Goal: Information Seeking & Learning: Learn about a topic

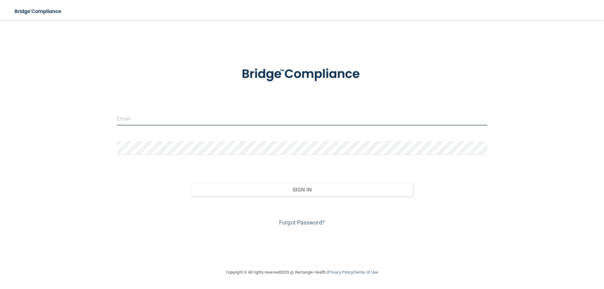
click at [128, 121] on input "email" at bounding box center [302, 118] width 370 height 14
type input "[EMAIL_ADDRESS][DOMAIN_NAME]"
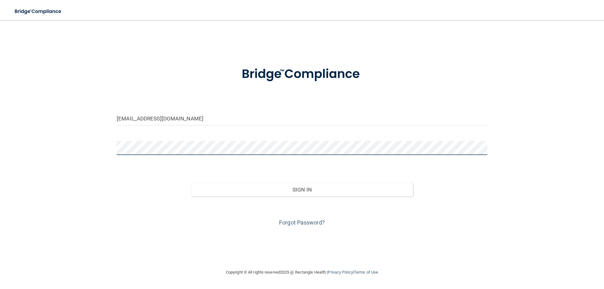
click at [191, 183] on button "Sign In" at bounding box center [302, 190] width 222 height 14
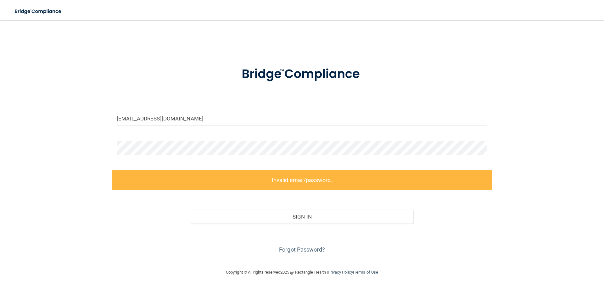
drag, startPoint x: 294, startPoint y: 250, endPoint x: 298, endPoint y: 253, distance: 5.2
click at [294, 250] on link "Forgot Password?" at bounding box center [302, 249] width 46 height 7
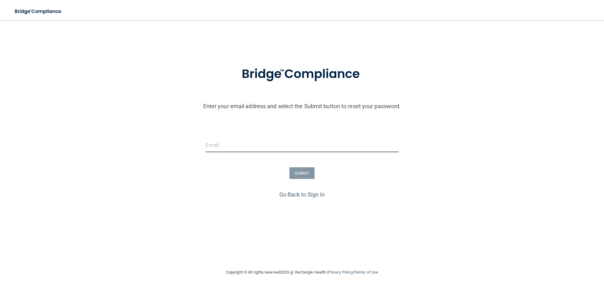
click at [220, 146] on input "email" at bounding box center [301, 145] width 193 height 14
drag, startPoint x: 222, startPoint y: 147, endPoint x: 240, endPoint y: 142, distance: 18.2
click at [223, 147] on input "email" at bounding box center [301, 145] width 193 height 14
type input "[EMAIL_ADDRESS][DOMAIN_NAME]"
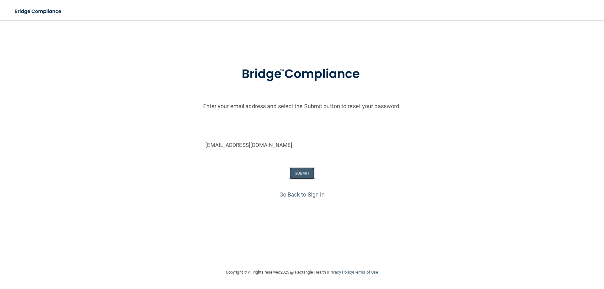
click at [301, 174] on button "SUBMIT" at bounding box center [301, 173] width 25 height 12
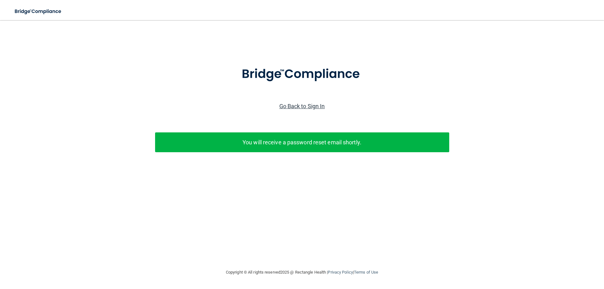
click at [293, 106] on link "Go Back to Sign In" at bounding box center [302, 106] width 46 height 7
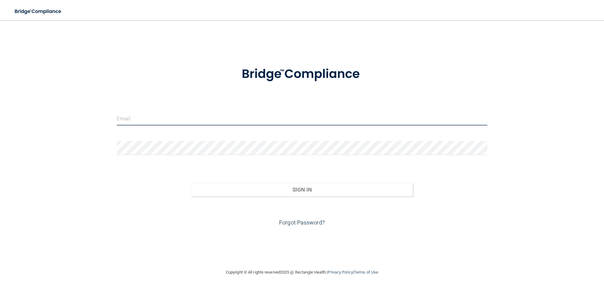
drag, startPoint x: 184, startPoint y: 119, endPoint x: 188, endPoint y: 120, distance: 4.0
click at [184, 119] on input "email" at bounding box center [302, 118] width 370 height 14
type input "[EMAIL_ADDRESS][DOMAIN_NAME]"
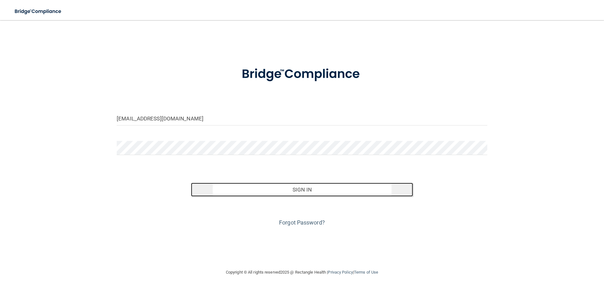
click at [312, 191] on button "Sign In" at bounding box center [302, 190] width 222 height 14
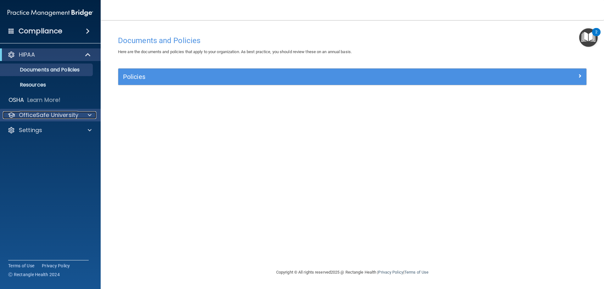
click at [91, 115] on span at bounding box center [90, 115] width 4 height 8
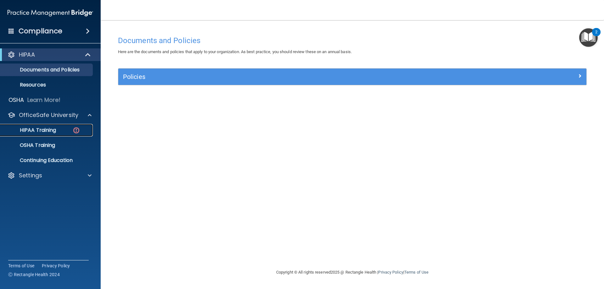
click at [47, 131] on p "HIPAA Training" at bounding box center [30, 130] width 52 height 6
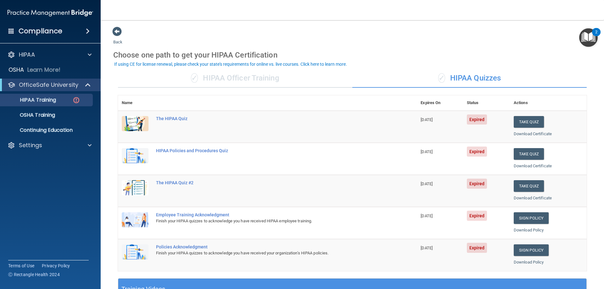
click at [590, 36] on img "Open Resource Center, 2 new notifications" at bounding box center [588, 37] width 19 height 19
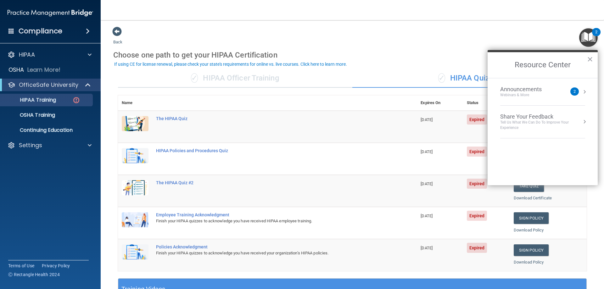
click at [569, 91] on div "Announcements Webinars & More 2" at bounding box center [542, 92] width 85 height 12
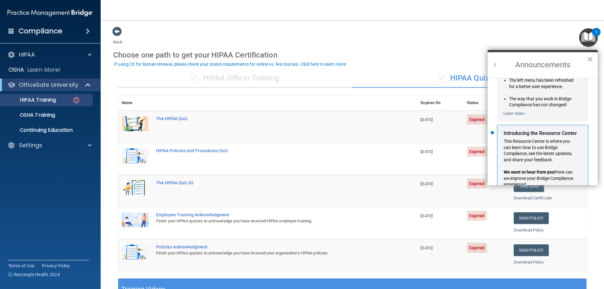
scroll to position [110, 0]
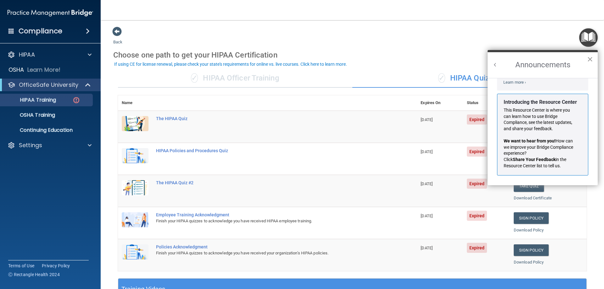
click at [590, 60] on button "×" at bounding box center [590, 59] width 6 height 10
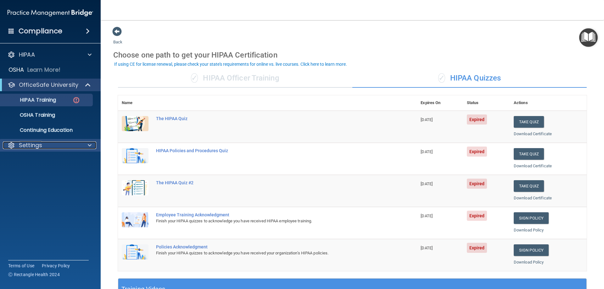
click at [85, 145] on div at bounding box center [89, 146] width 16 height 8
click at [33, 176] on p "Sign Out" at bounding box center [47, 175] width 86 height 6
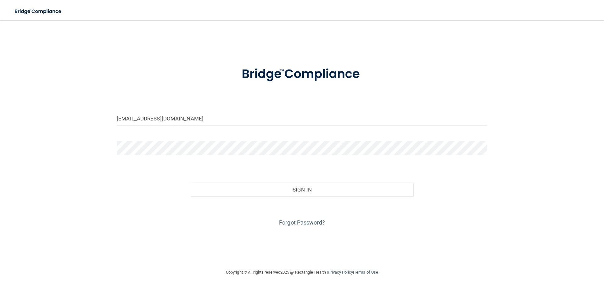
drag, startPoint x: 543, startPoint y: 123, endPoint x: 547, endPoint y: 126, distance: 4.9
click at [543, 123] on div "[EMAIL_ADDRESS][DOMAIN_NAME] Invalid email/password. You don't have permission …" at bounding box center [302, 144] width 579 height 236
